Goal: Information Seeking & Learning: Understand process/instructions

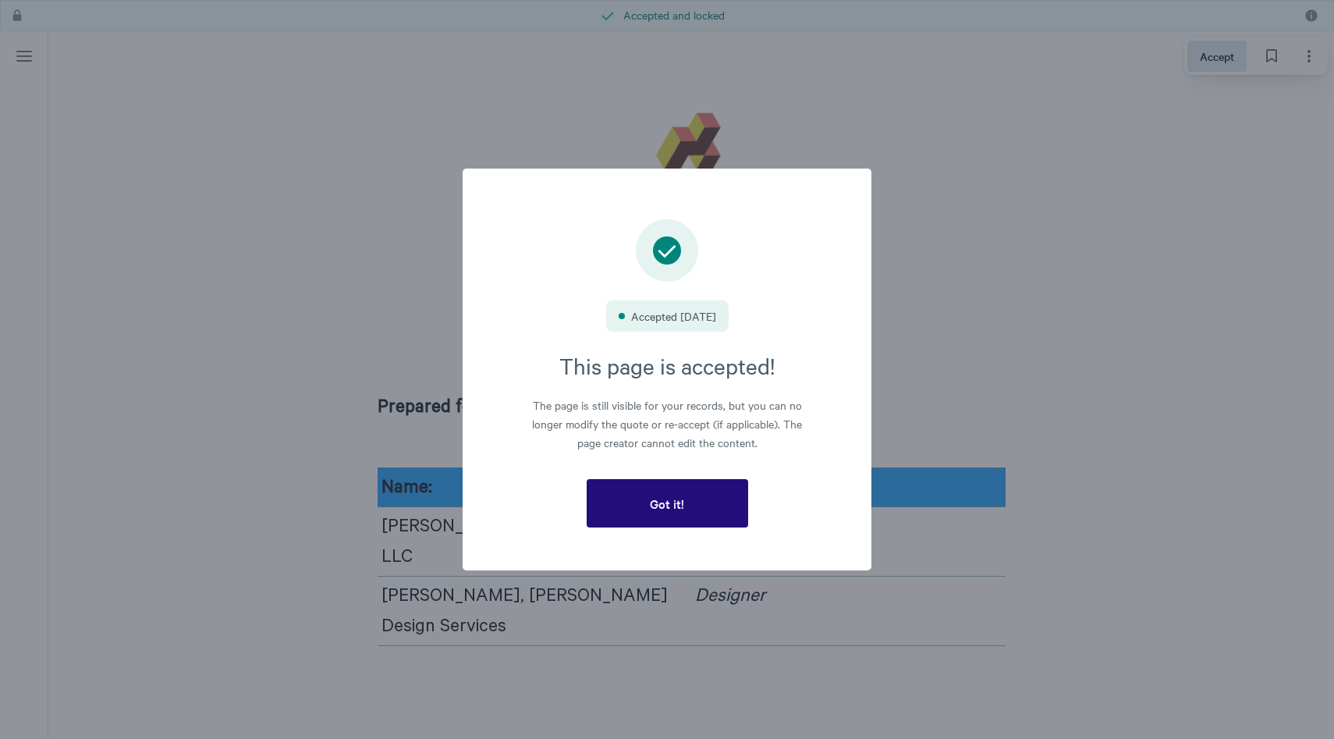
click at [631, 506] on button "Got it!" at bounding box center [668, 503] width 162 height 48
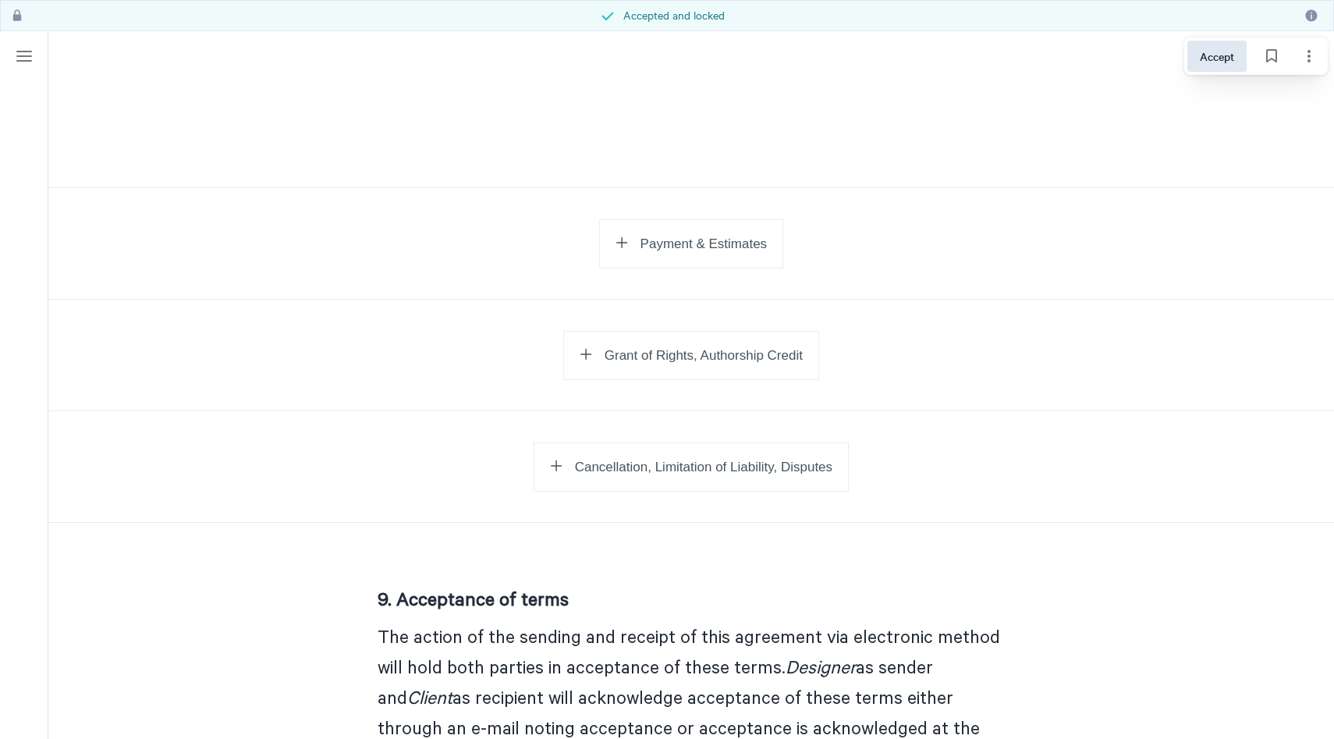
scroll to position [1223, 0]
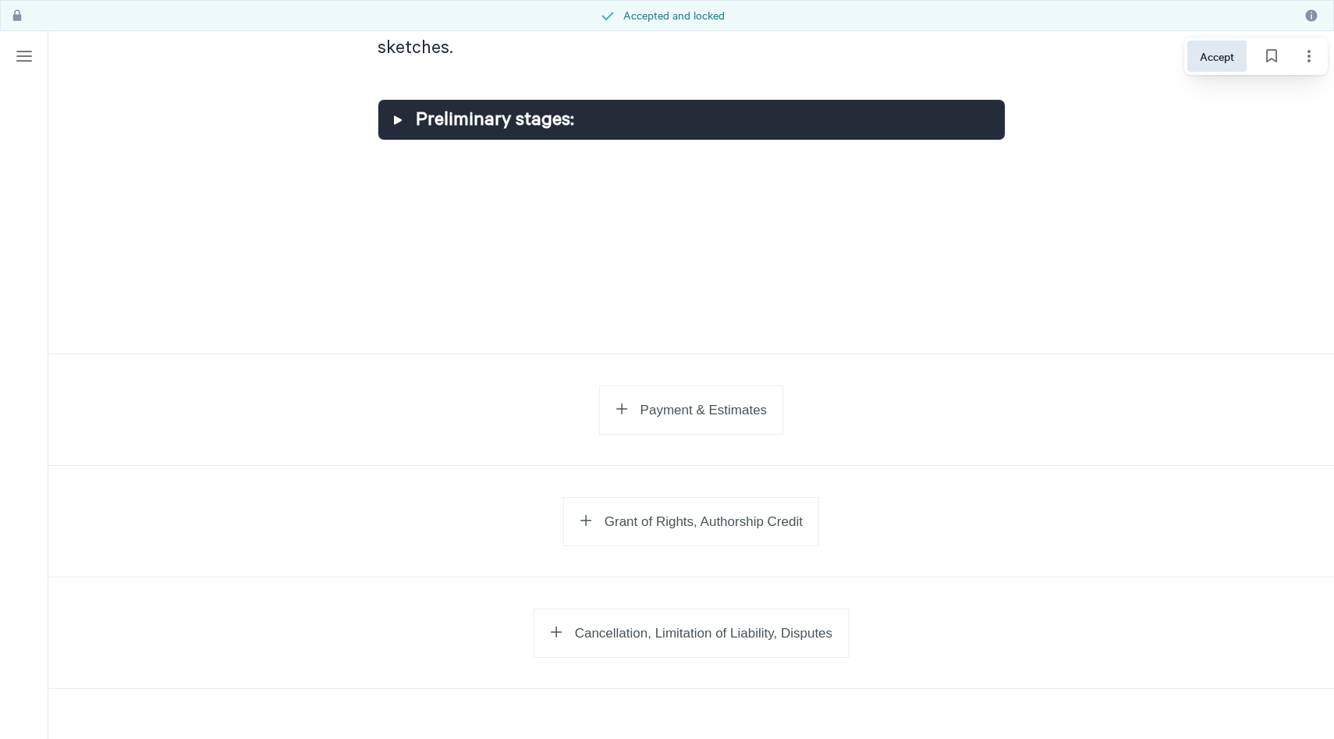
click at [684, 403] on span "Payment & Estimates" at bounding box center [704, 411] width 127 height 16
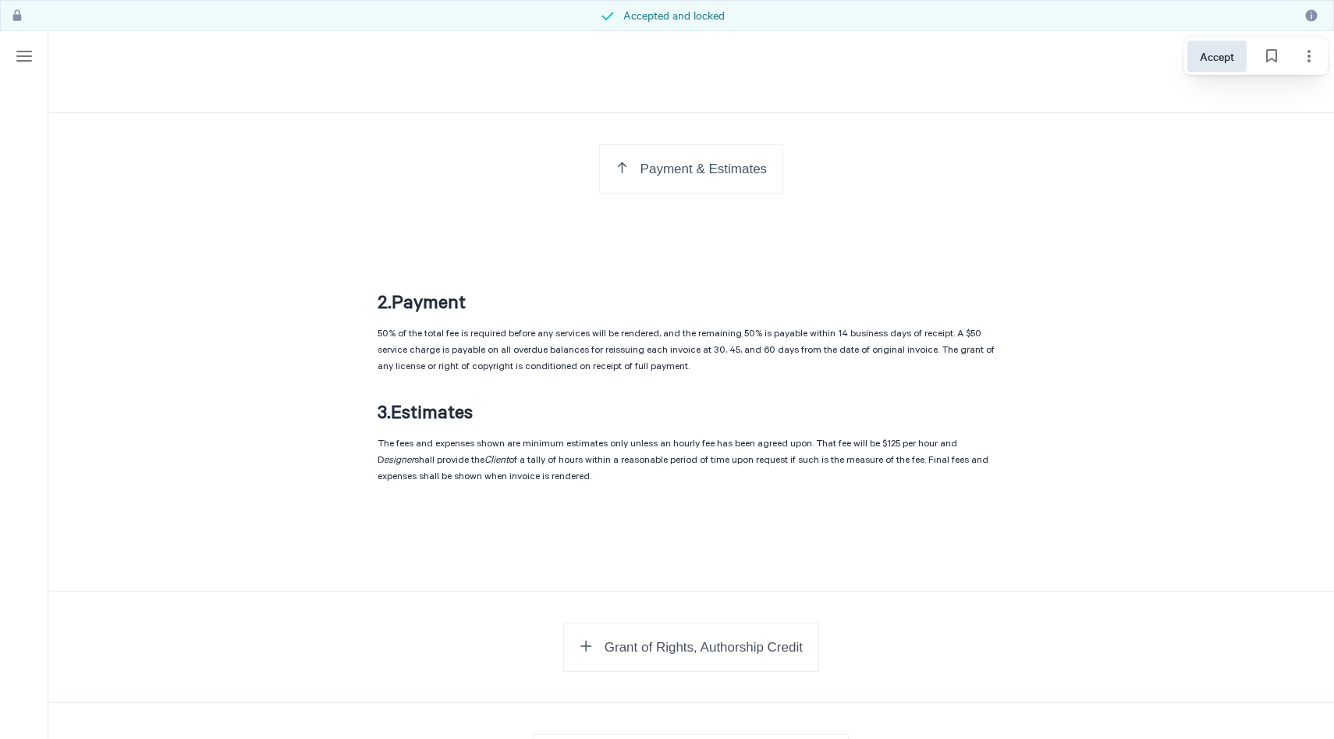
scroll to position [1585, 0]
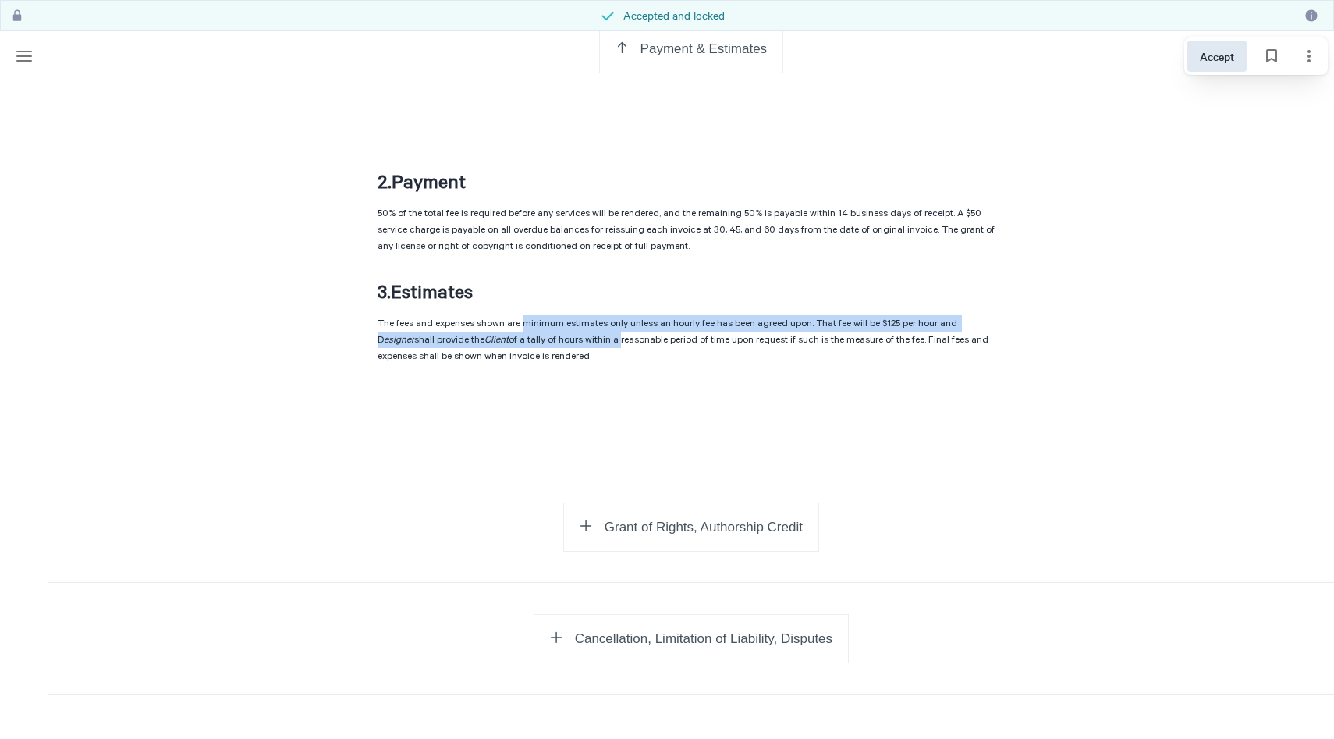
drag, startPoint x: 524, startPoint y: 268, endPoint x: 623, endPoint y: 281, distance: 100.7
click at [623, 315] on p "The fees and expenses shown are minimum estimates only unless an hourly fee has…" at bounding box center [692, 345] width 628 height 60
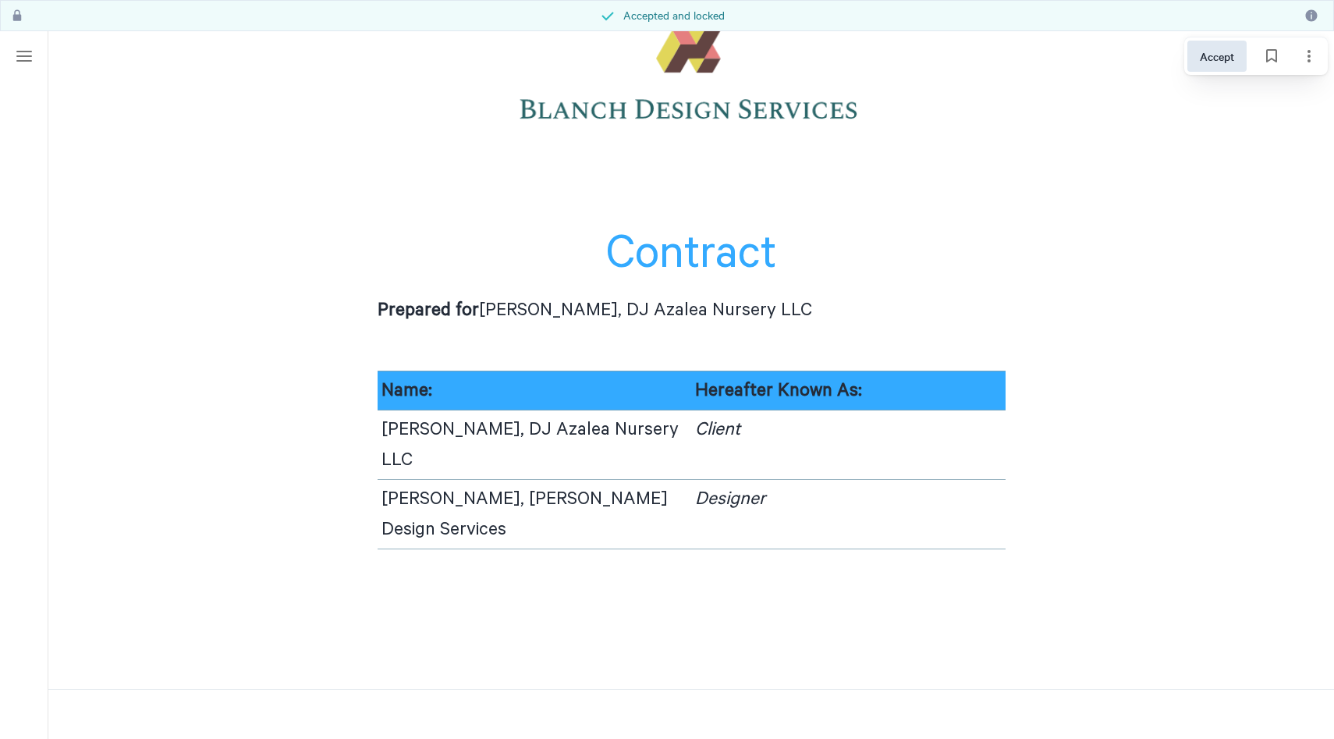
scroll to position [130, 0]
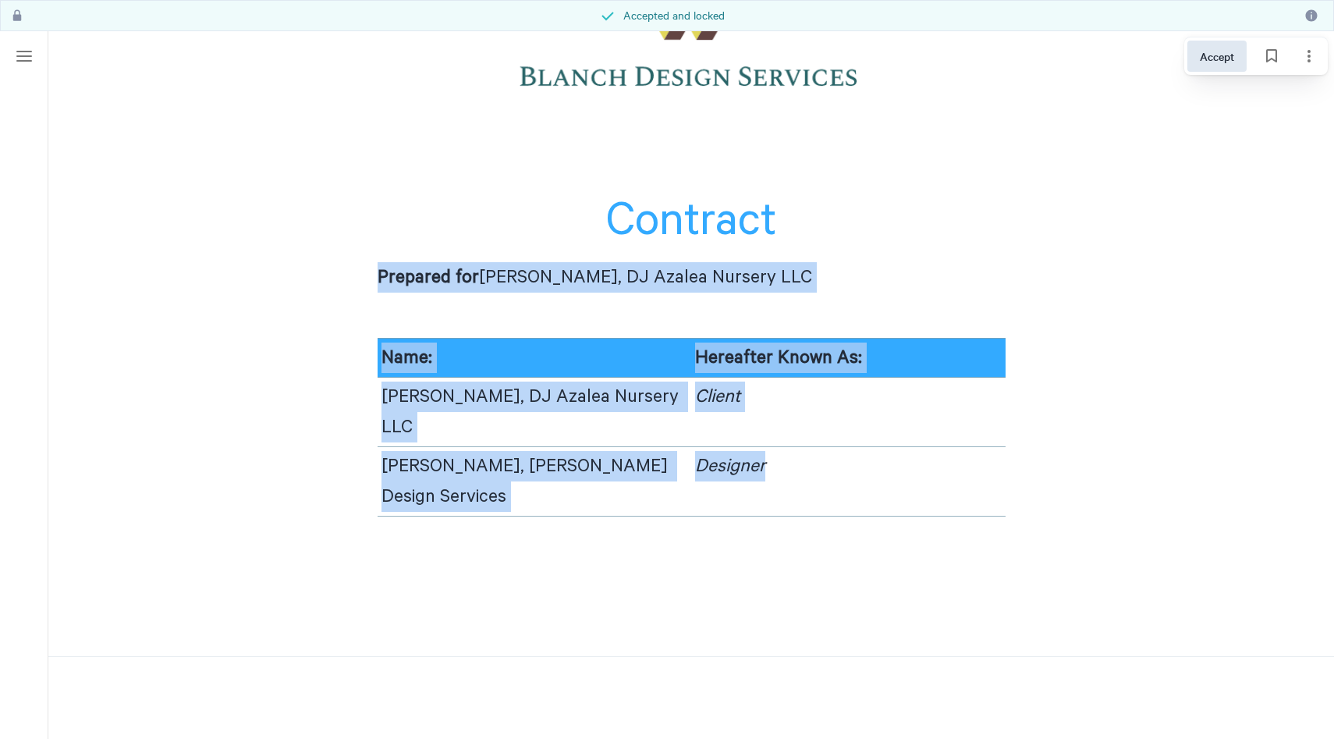
drag, startPoint x: 375, startPoint y: 276, endPoint x: 852, endPoint y: 428, distance: 500.2
click at [852, 428] on div "Contract Prepared for [PERSON_NAME], DJ Azalea Nursery LLC Name: Hereafter Know…" at bounding box center [691, 279] width 667 height 627
copy div "Prepared for [PERSON_NAME], DJ Azalea Nursery LLC Name: Hereafter Known As: [PE…"
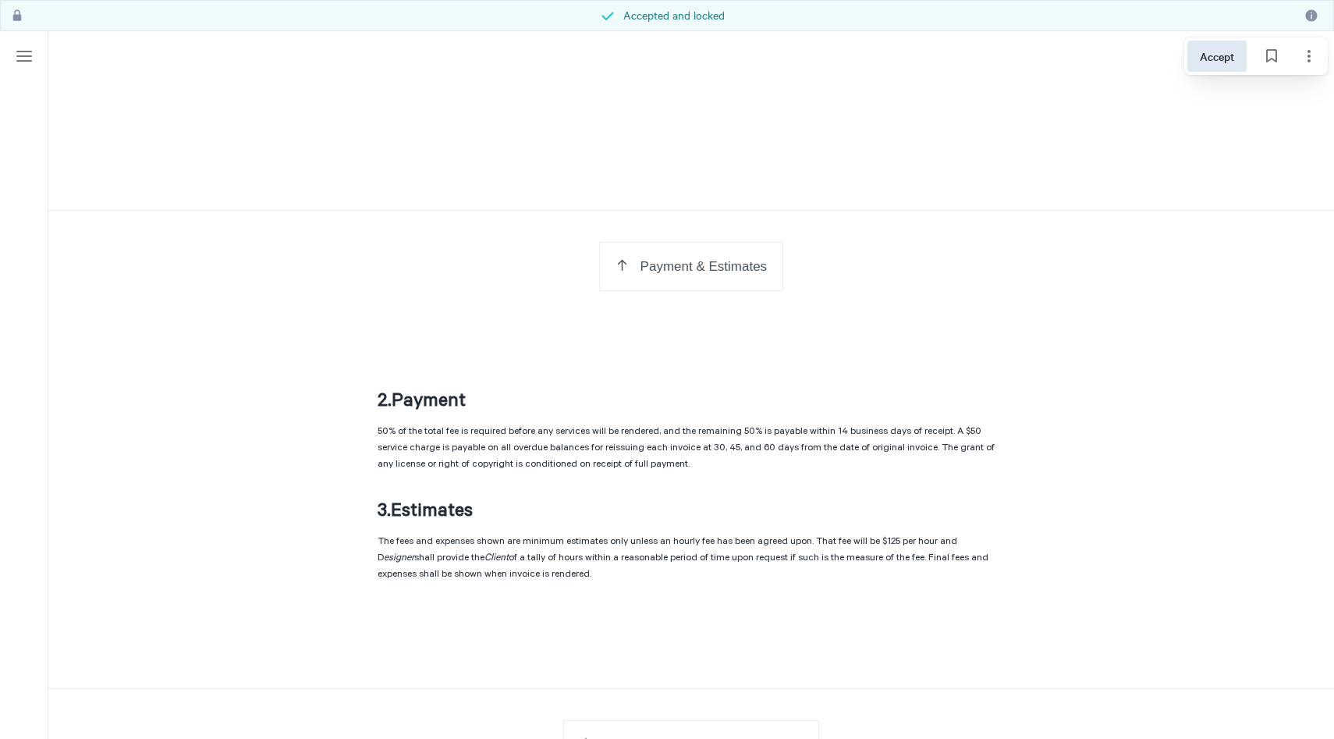
scroll to position [1418, 0]
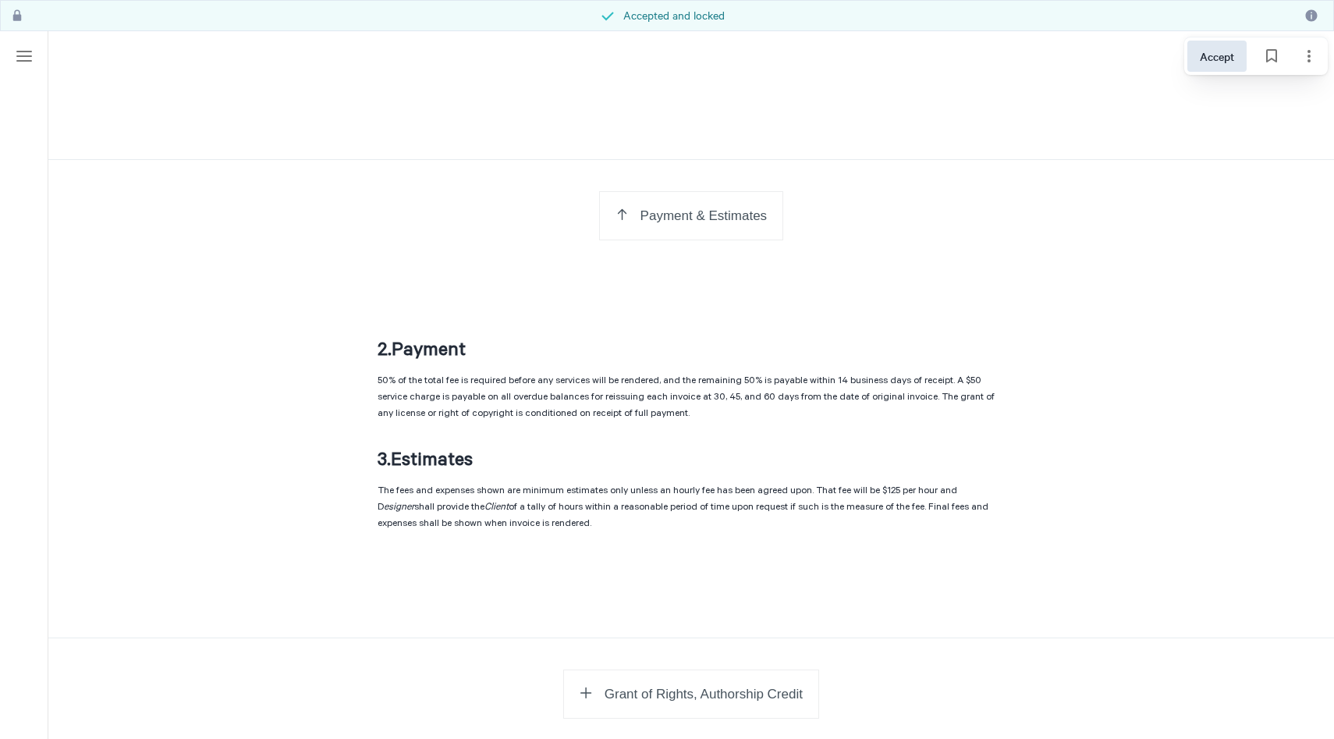
click at [685, 208] on span "Payment & Estimates" at bounding box center [704, 216] width 127 height 16
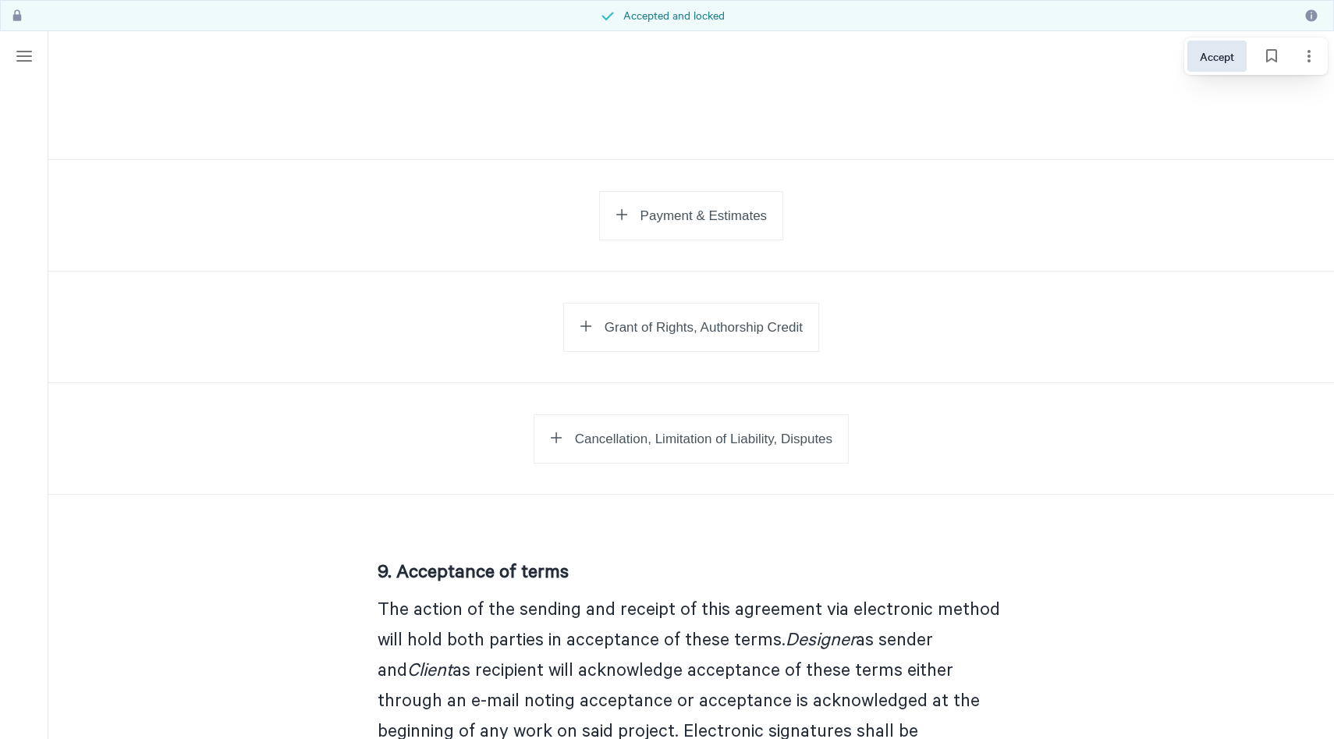
click at [687, 320] on span "Grant of Rights, Authorship Credit" at bounding box center [704, 328] width 198 height 16
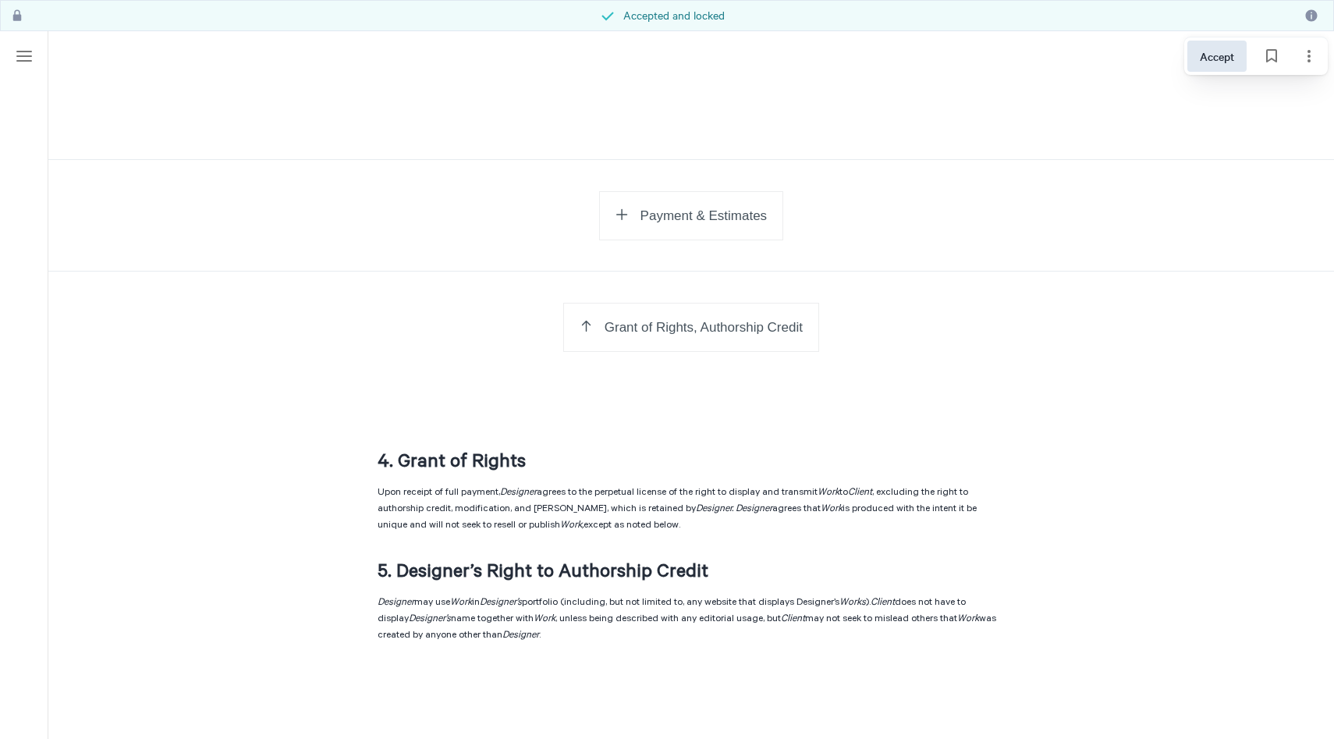
click at [687, 320] on span "Grant of Rights, Authorship Credit" at bounding box center [704, 328] width 198 height 16
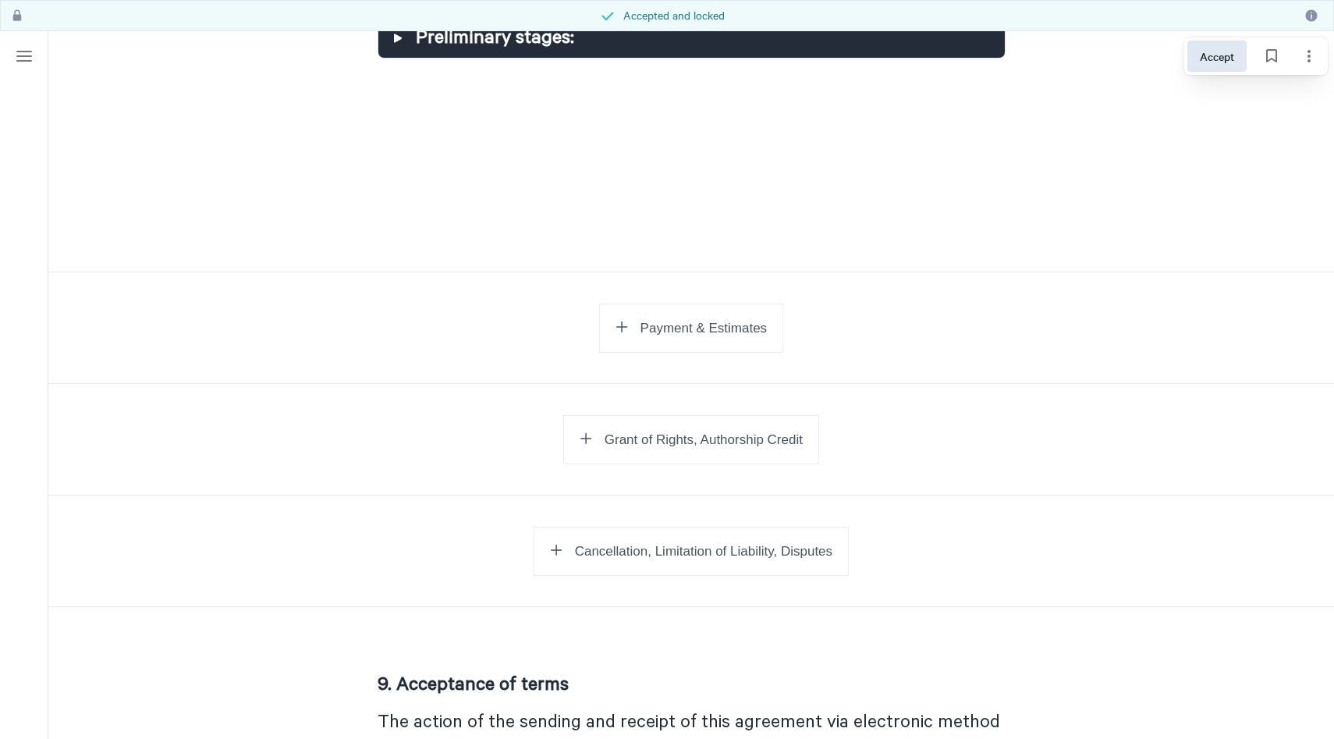
scroll to position [864, 0]
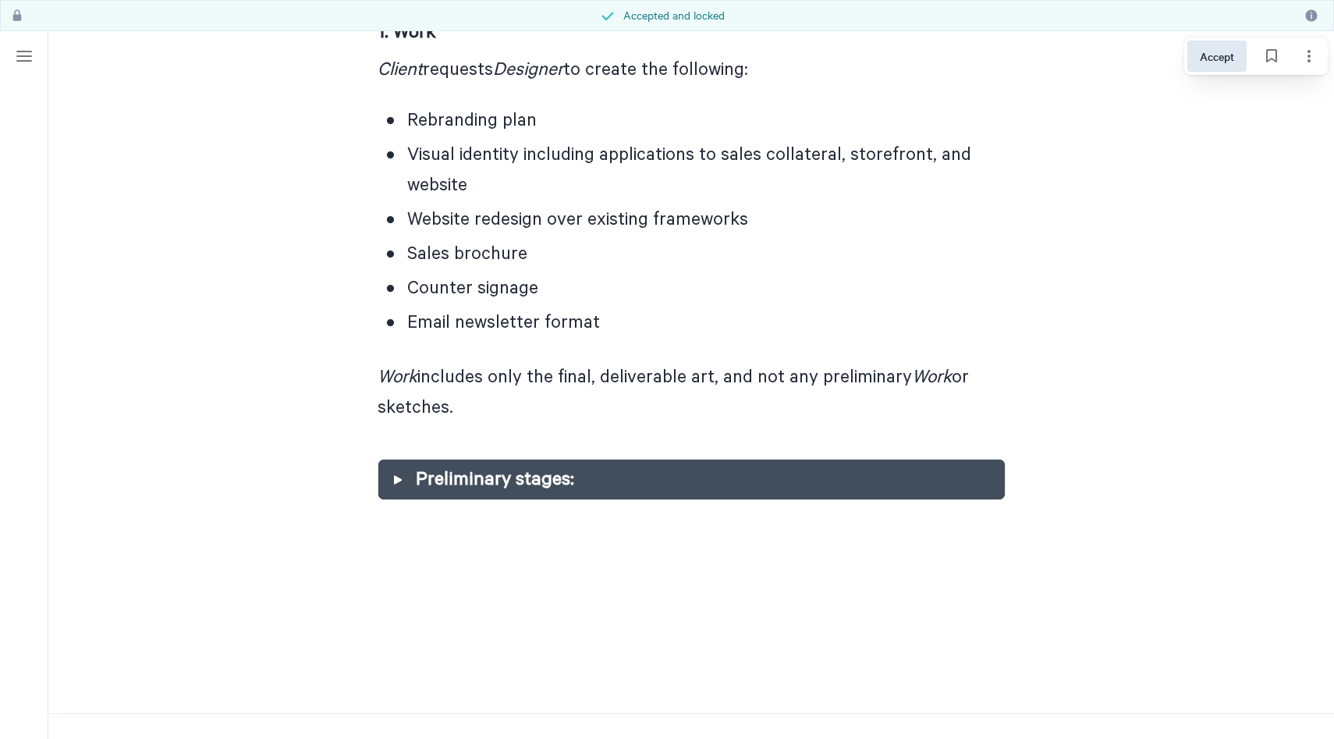
click at [392, 467] on div at bounding box center [397, 479] width 25 height 25
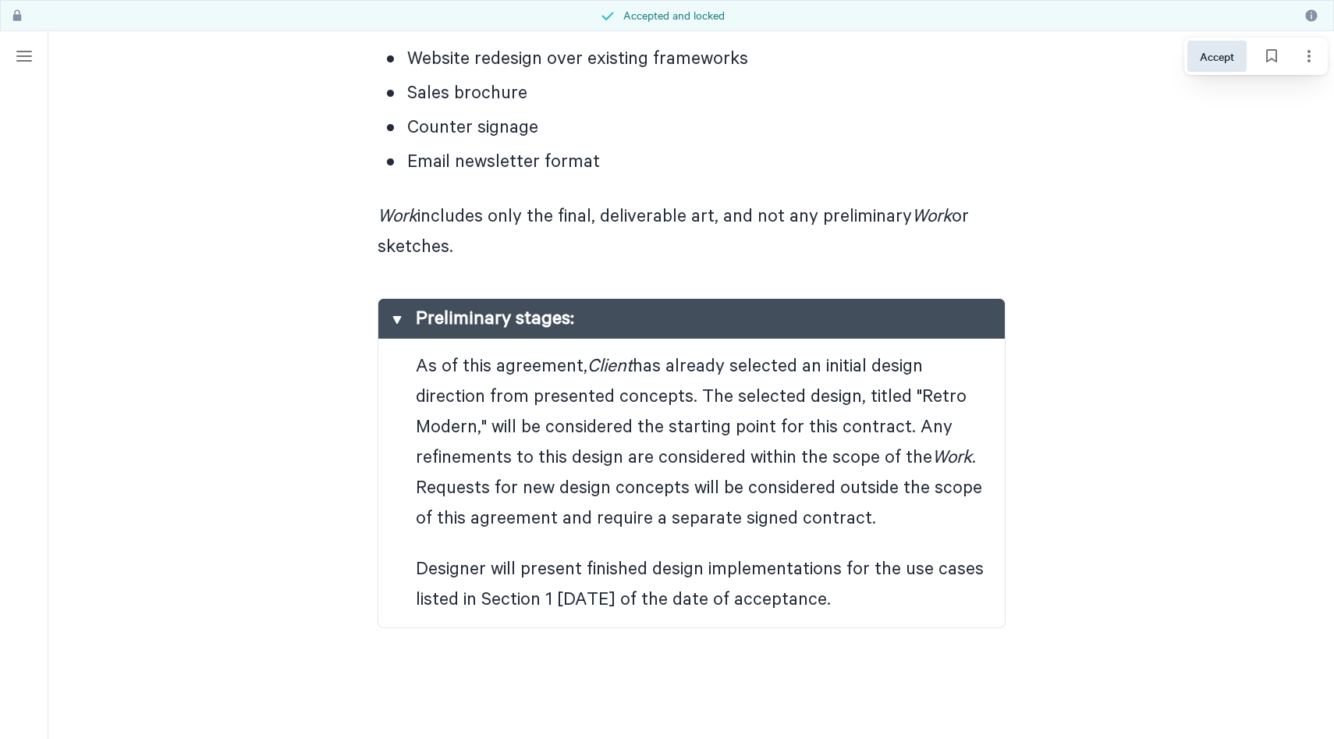
click at [422, 308] on span "Preliminary stages:" at bounding box center [495, 318] width 158 height 21
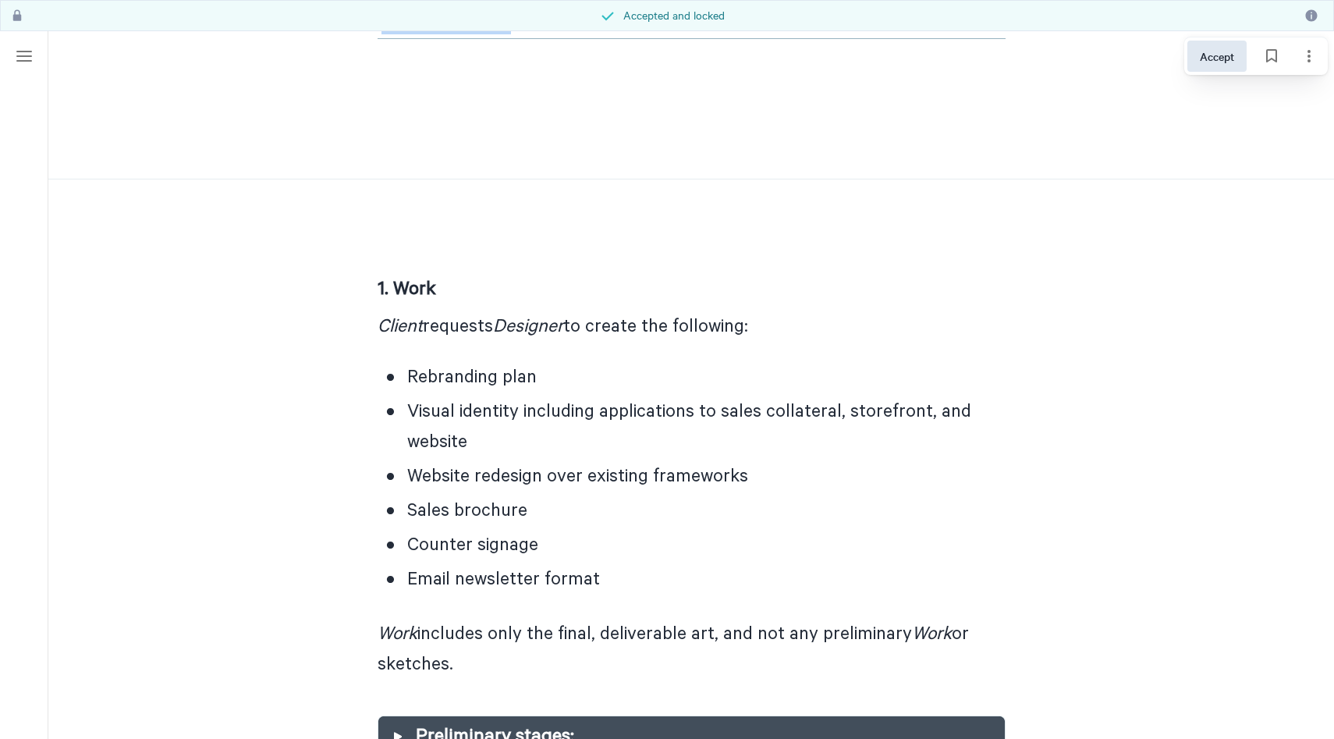
scroll to position [629, 0]
